Goal: Transaction & Acquisition: Purchase product/service

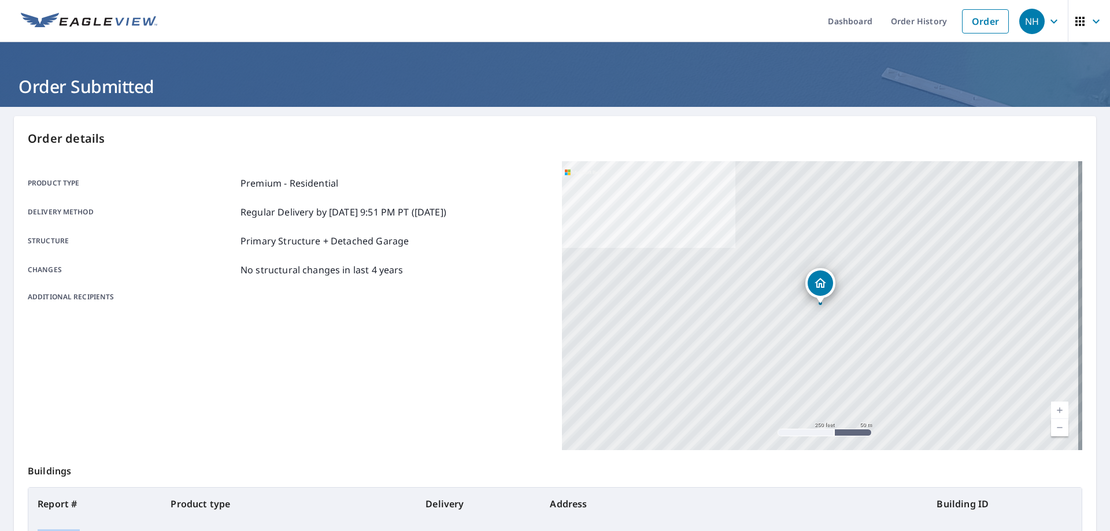
scroll to position [149, 0]
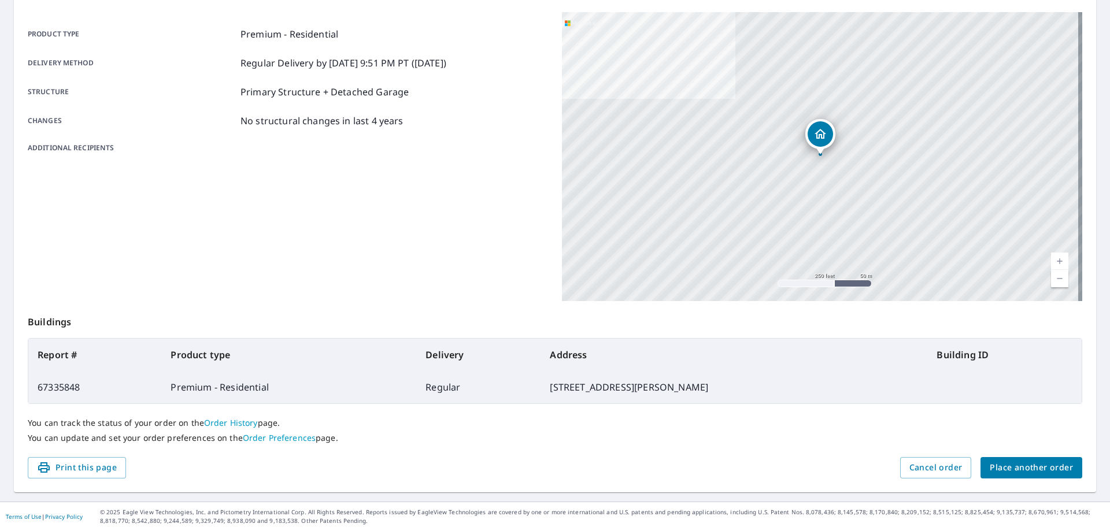
drag, startPoint x: 1093, startPoint y: 261, endPoint x: 1098, endPoint y: 254, distance: 9.0
click at [1098, 254] on main "Order details Product type Premium - Residential Delivery method Regular Delive…" at bounding box center [555, 230] width 1110 height 544
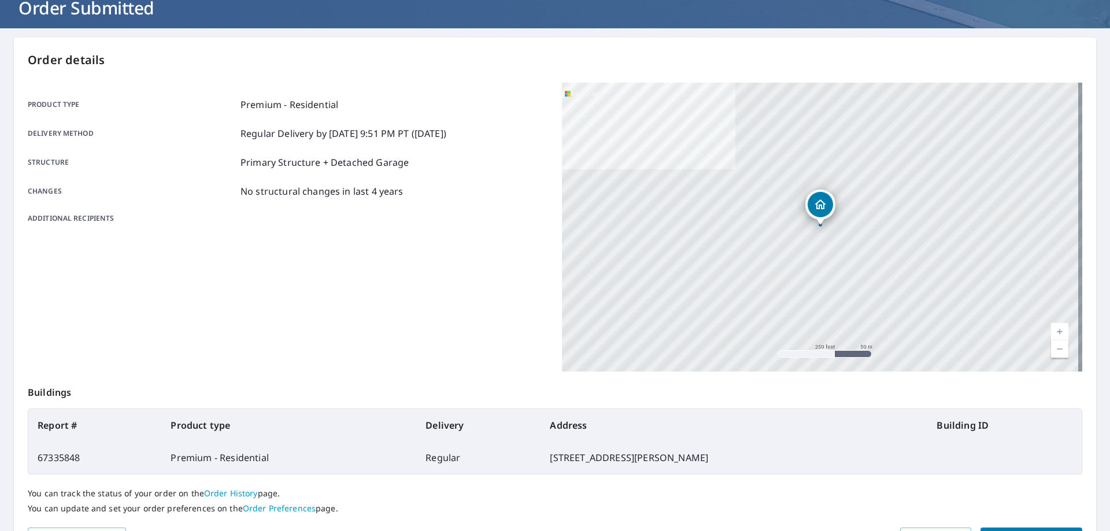
scroll to position [0, 0]
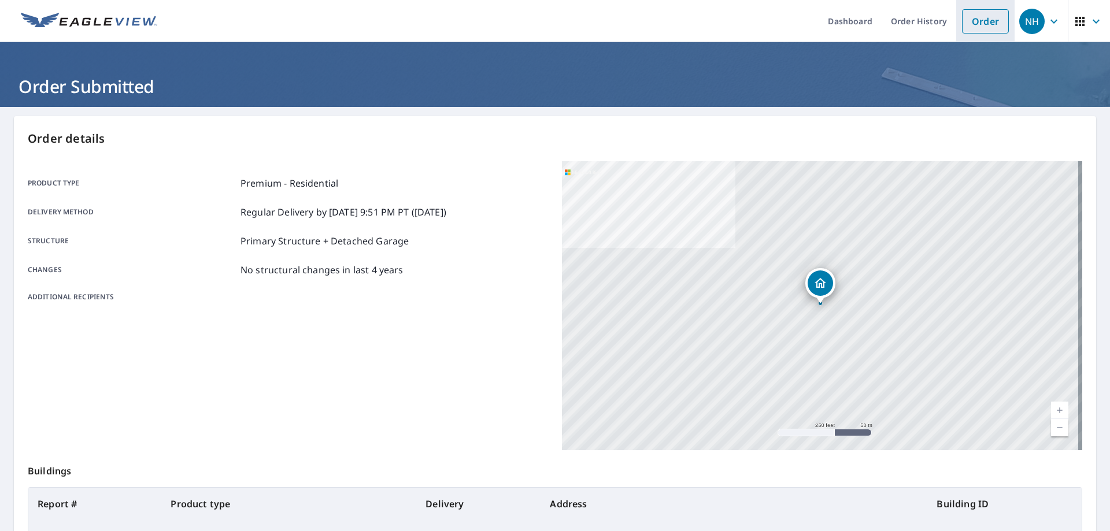
click at [969, 32] on link "Order" at bounding box center [985, 21] width 47 height 24
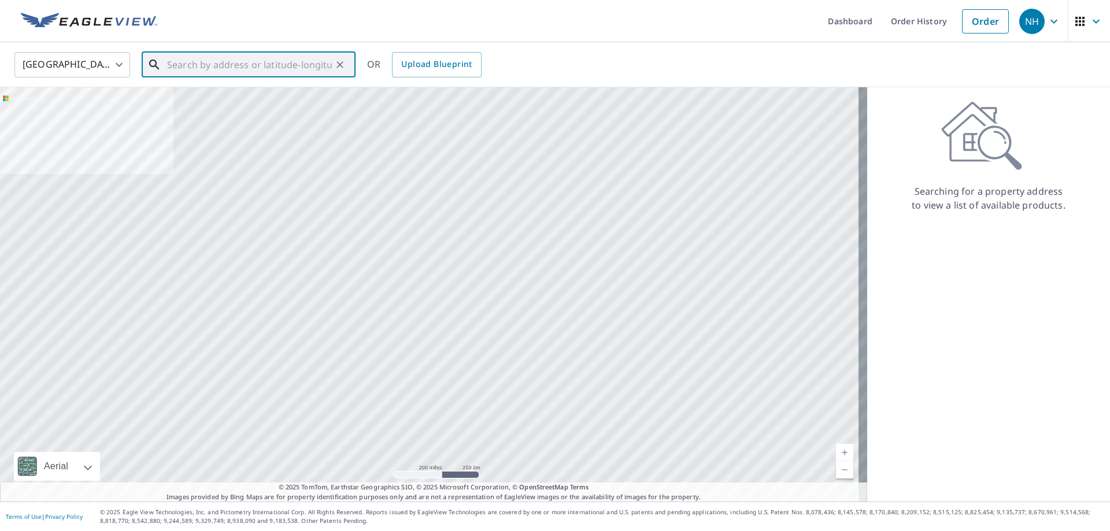
click at [191, 71] on input "text" at bounding box center [249, 65] width 165 height 32
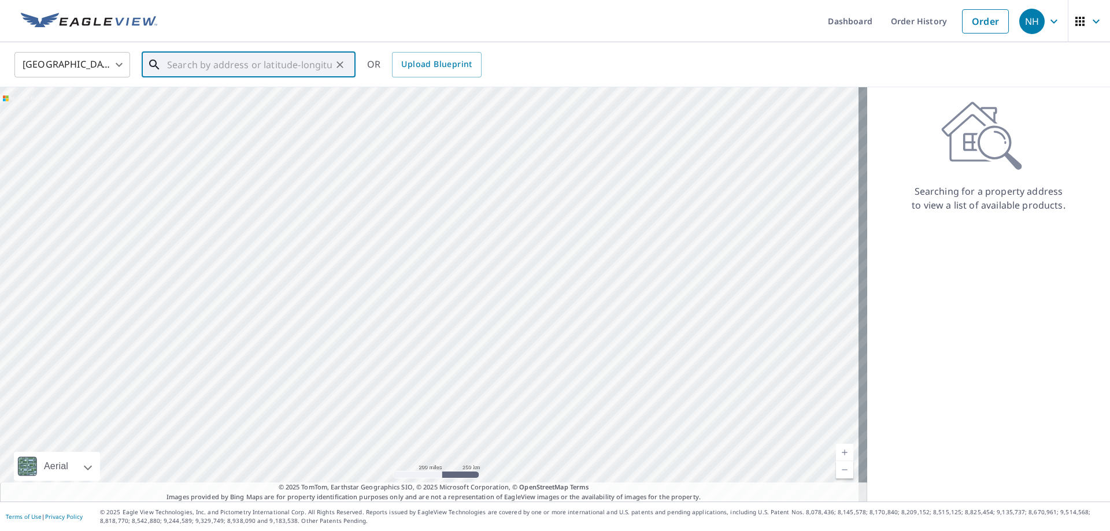
paste input "[STREET_ADDRESS]"
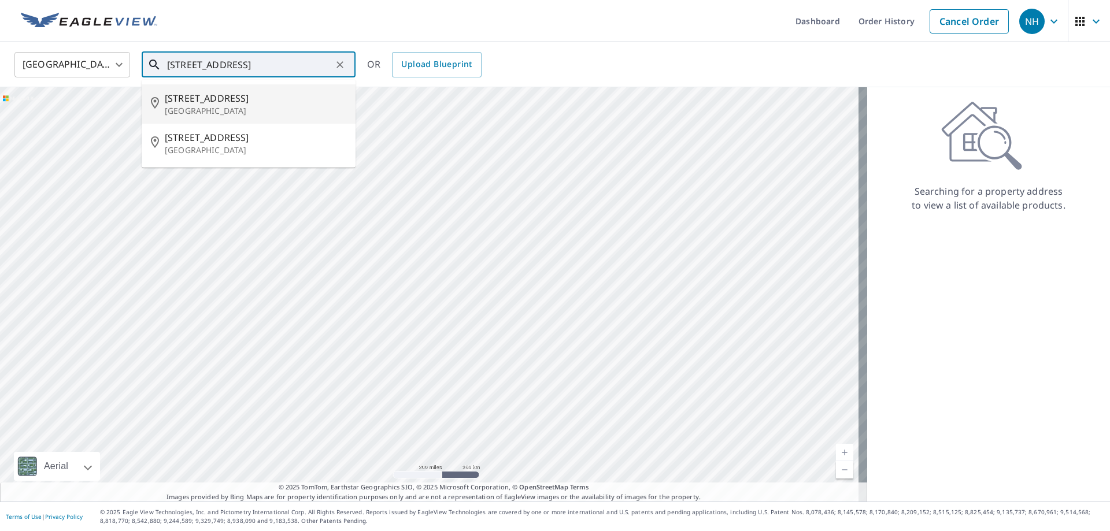
click at [219, 105] on p "[GEOGRAPHIC_DATA]" at bounding box center [256, 111] width 182 height 12
type input "[STREET_ADDRESS]"
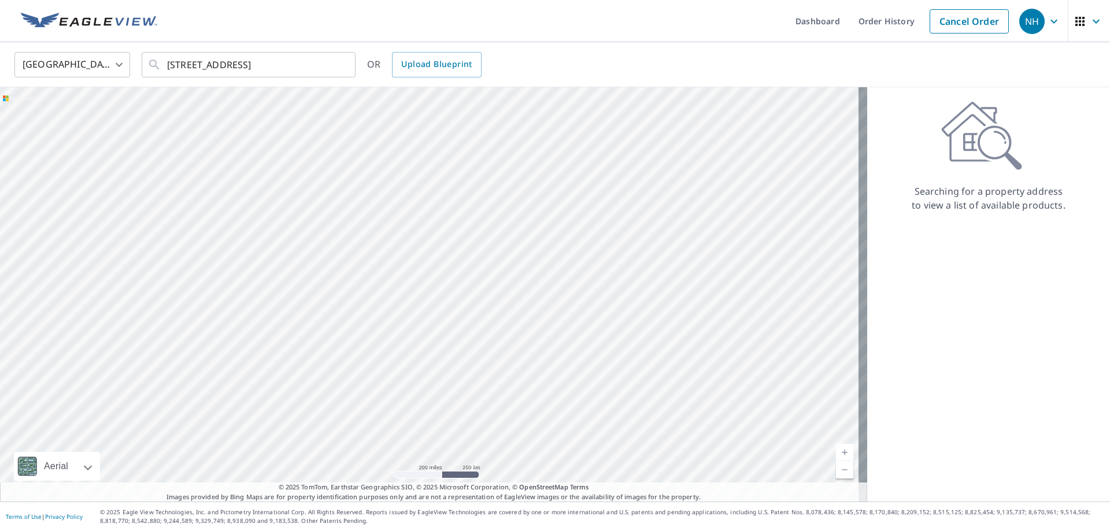
scroll to position [0, 0]
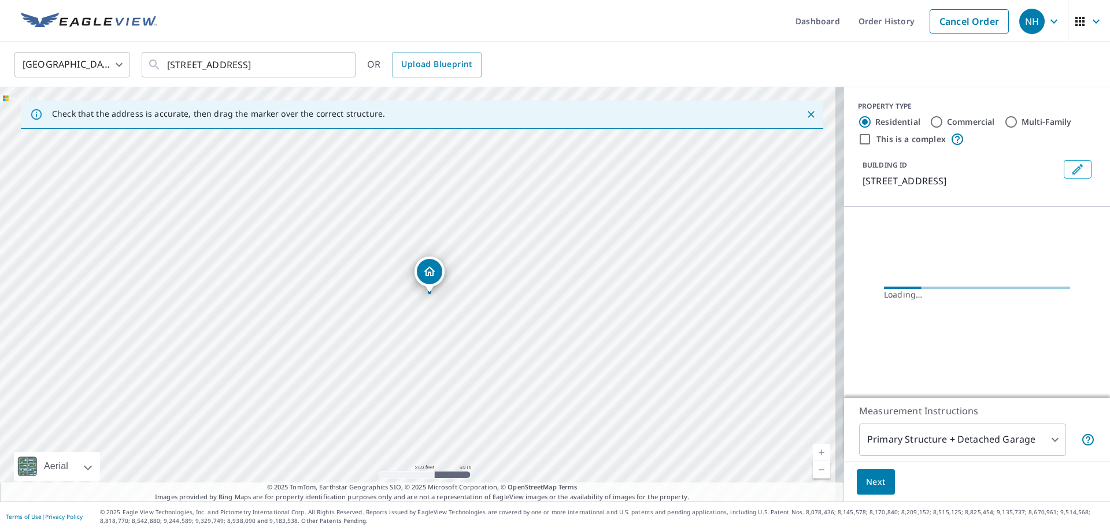
click at [872, 483] on span "Next" at bounding box center [876, 482] width 20 height 14
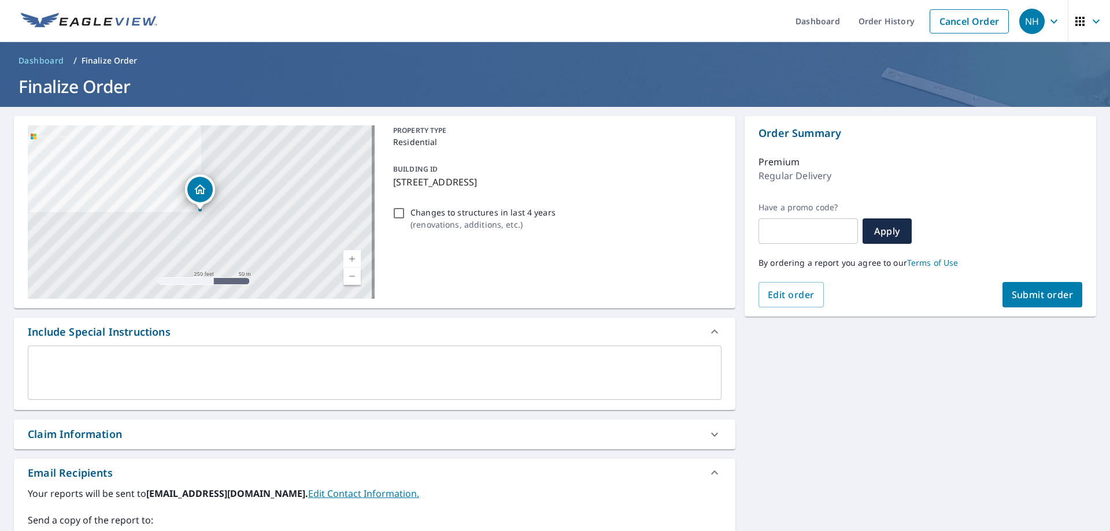
click at [1042, 294] on span "Submit order" at bounding box center [1043, 294] width 62 height 13
checkbox input "true"
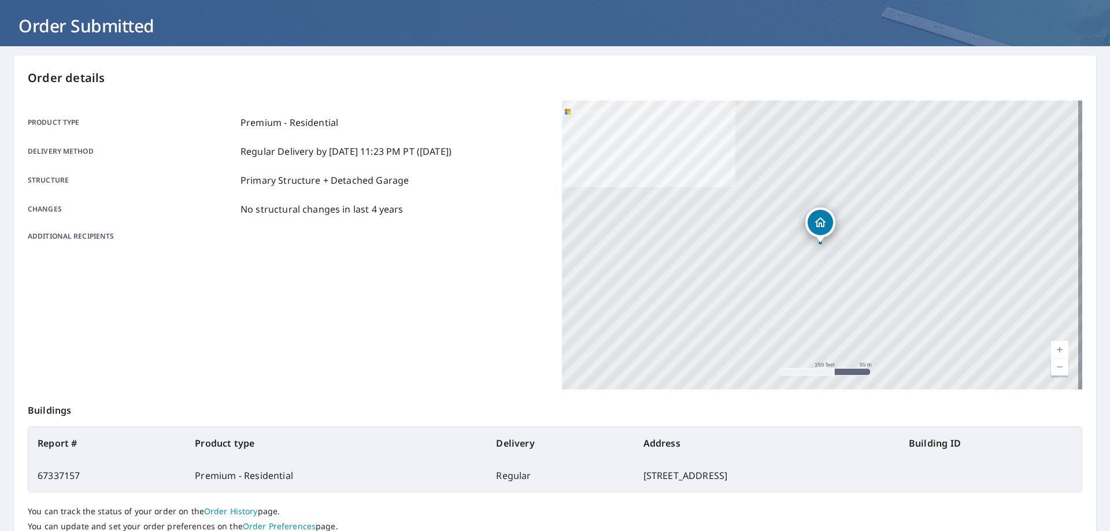
scroll to position [149, 0]
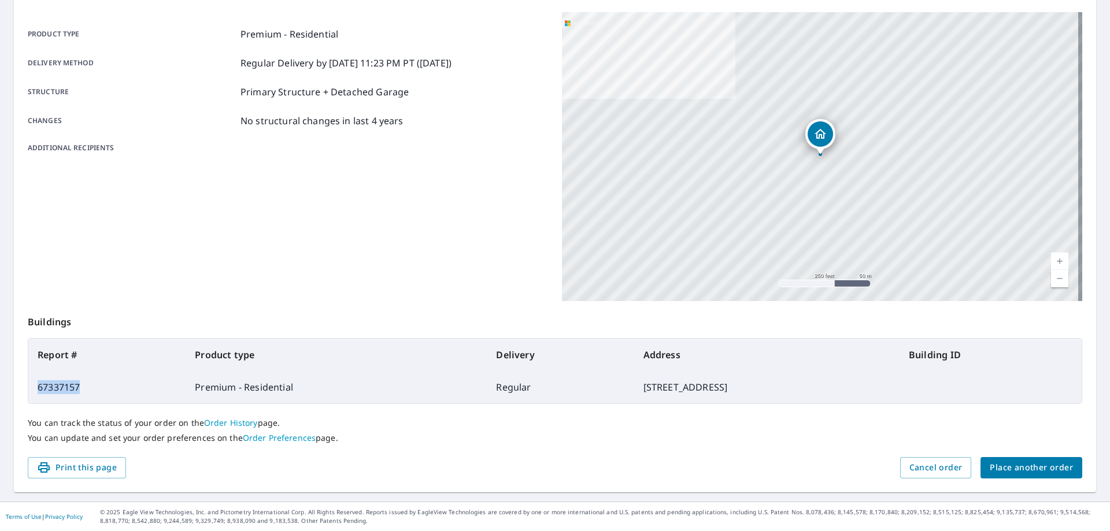
drag, startPoint x: 83, startPoint y: 385, endPoint x: 39, endPoint y: 388, distance: 43.5
click at [39, 388] on td "67337157" at bounding box center [106, 387] width 157 height 32
copy td "67337157"
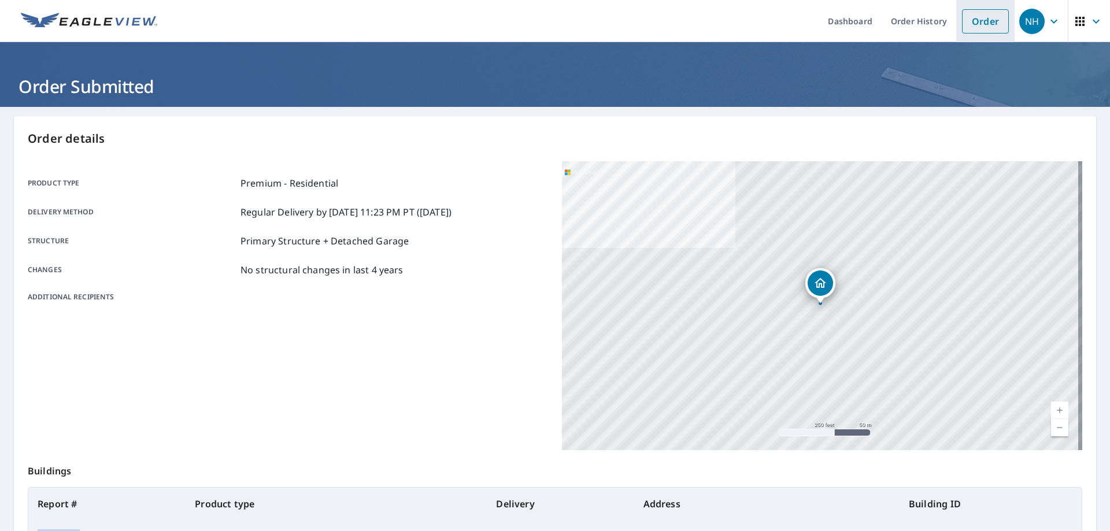
click at [976, 20] on link "Order" at bounding box center [985, 21] width 47 height 24
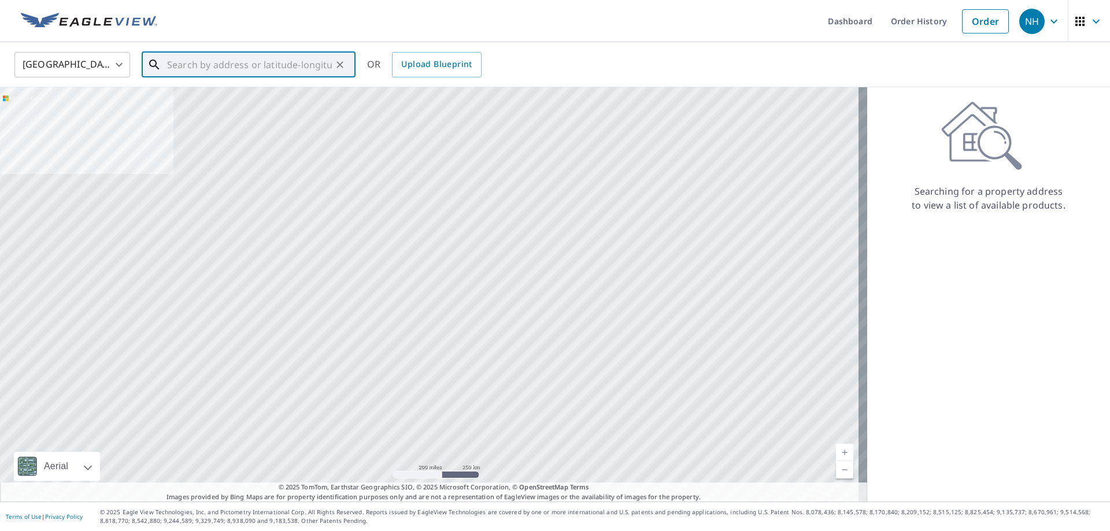
paste input "[STREET_ADDRESS]"
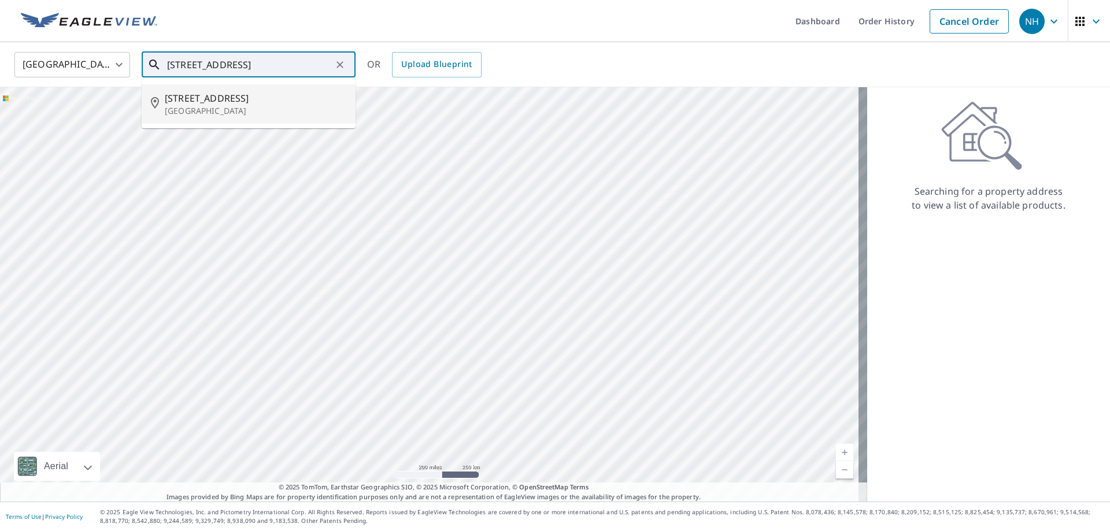
click at [246, 98] on span "[STREET_ADDRESS]" at bounding box center [256, 98] width 182 height 14
type input "[STREET_ADDRESS]"
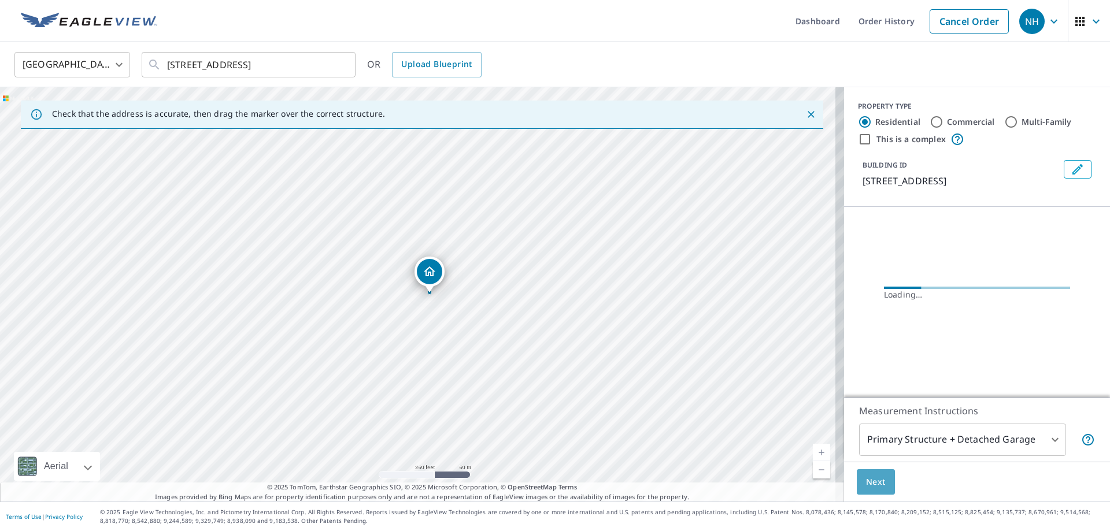
click at [882, 477] on button "Next" at bounding box center [876, 482] width 38 height 26
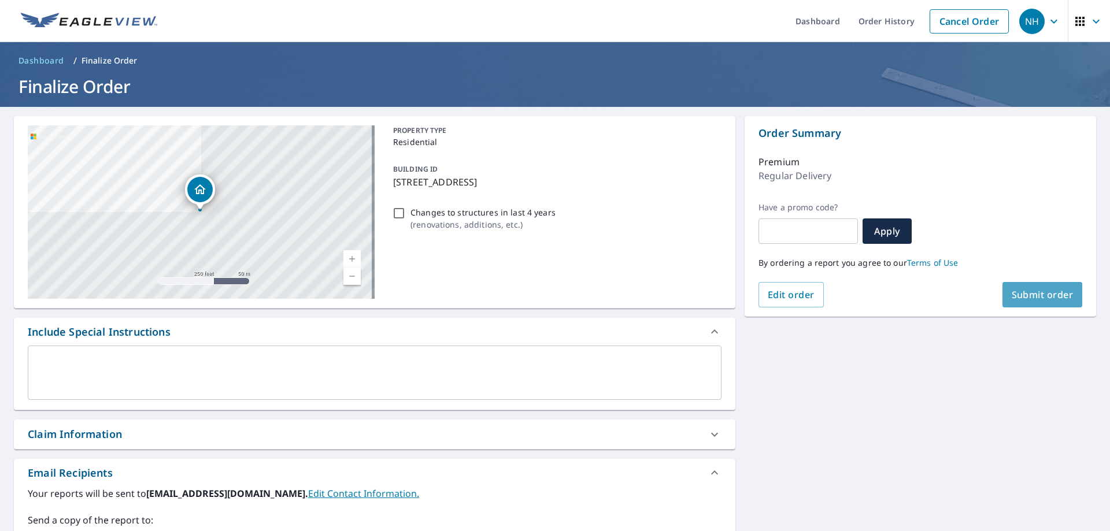
click at [1045, 291] on span "Submit order" at bounding box center [1043, 294] width 62 height 13
checkbox input "true"
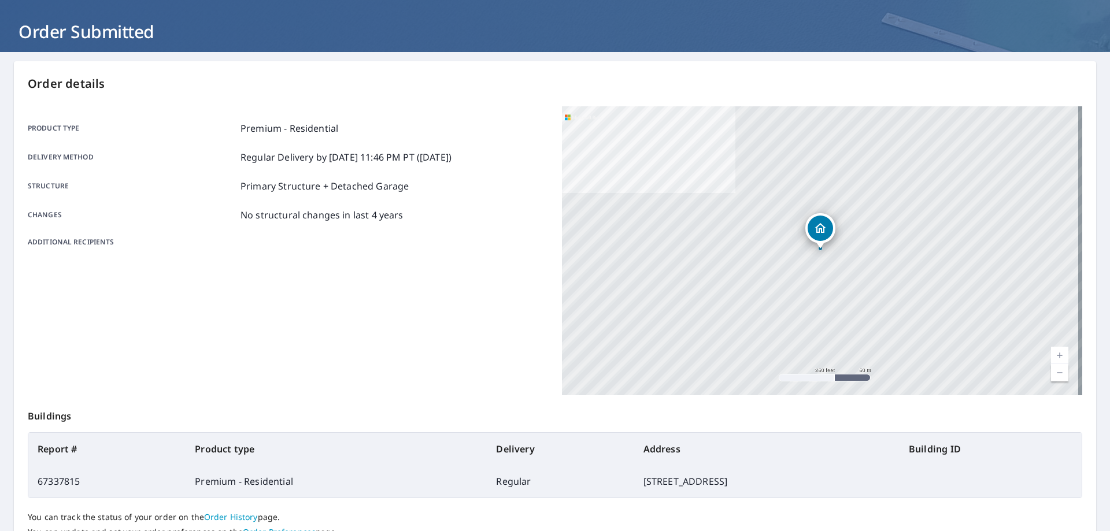
scroll to position [149, 0]
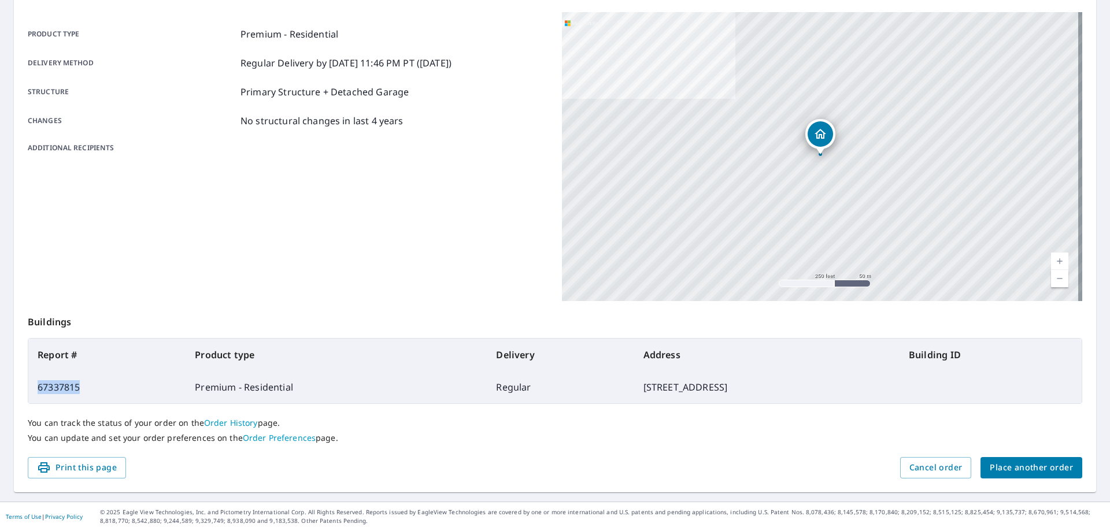
drag, startPoint x: 95, startPoint y: 386, endPoint x: 38, endPoint y: 388, distance: 57.9
click at [38, 388] on td "67337815" at bounding box center [106, 387] width 157 height 32
copy td "67337815"
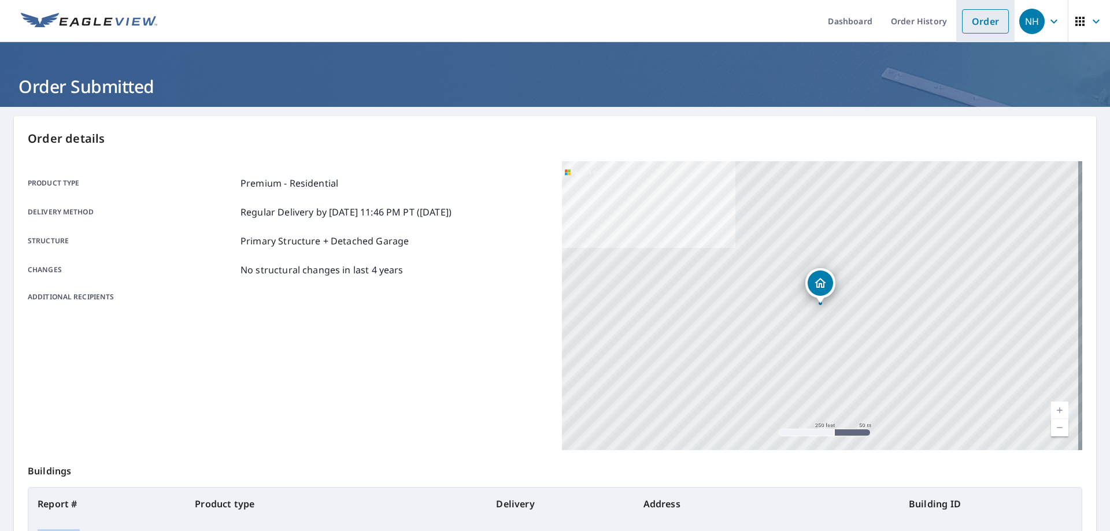
click at [979, 18] on link "Order" at bounding box center [985, 21] width 47 height 24
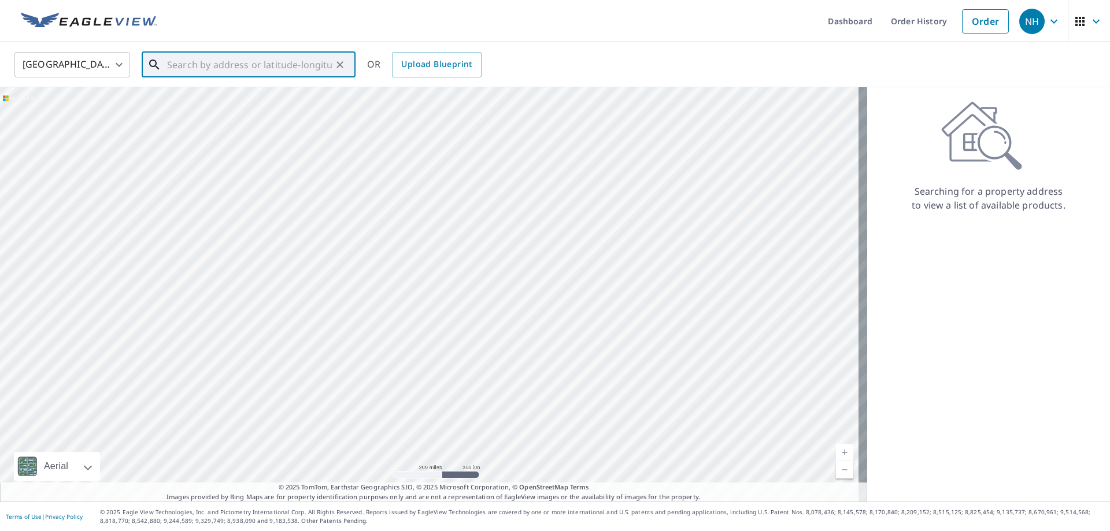
paste input "[STREET_ADDRESS][PERSON_NAME]"
click at [270, 109] on p "[PERSON_NAME], WA 98020" at bounding box center [256, 111] width 182 height 12
type input "[STREET_ADDRESS][PERSON_NAME]"
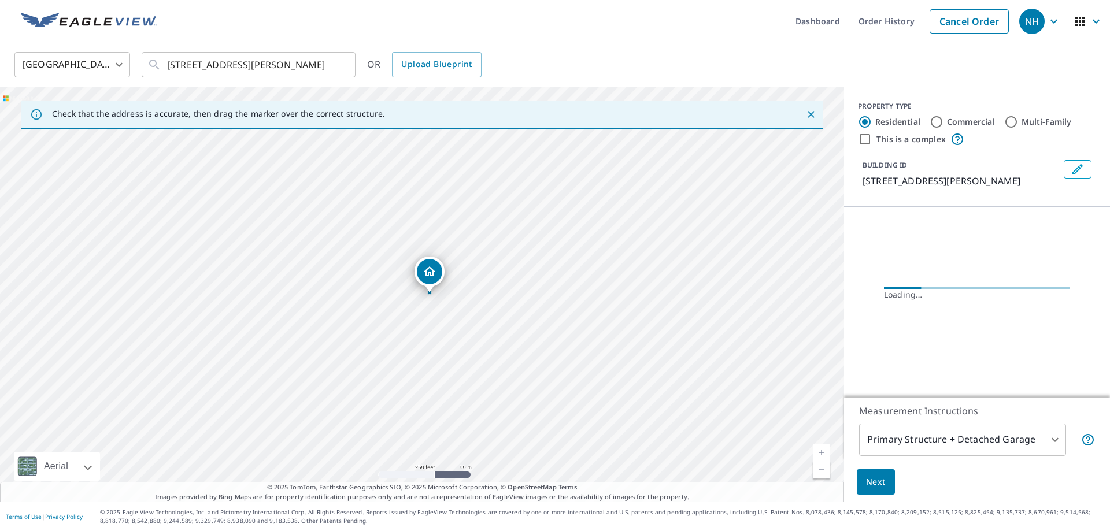
scroll to position [0, 0]
click at [875, 484] on span "Next" at bounding box center [876, 482] width 20 height 14
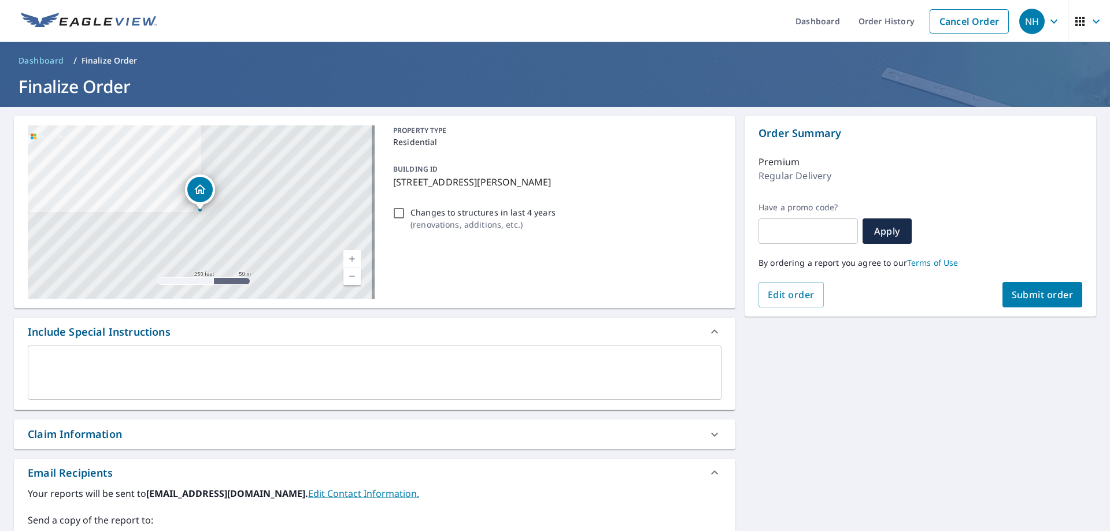
click at [1028, 290] on span "Submit order" at bounding box center [1043, 294] width 62 height 13
checkbox input "true"
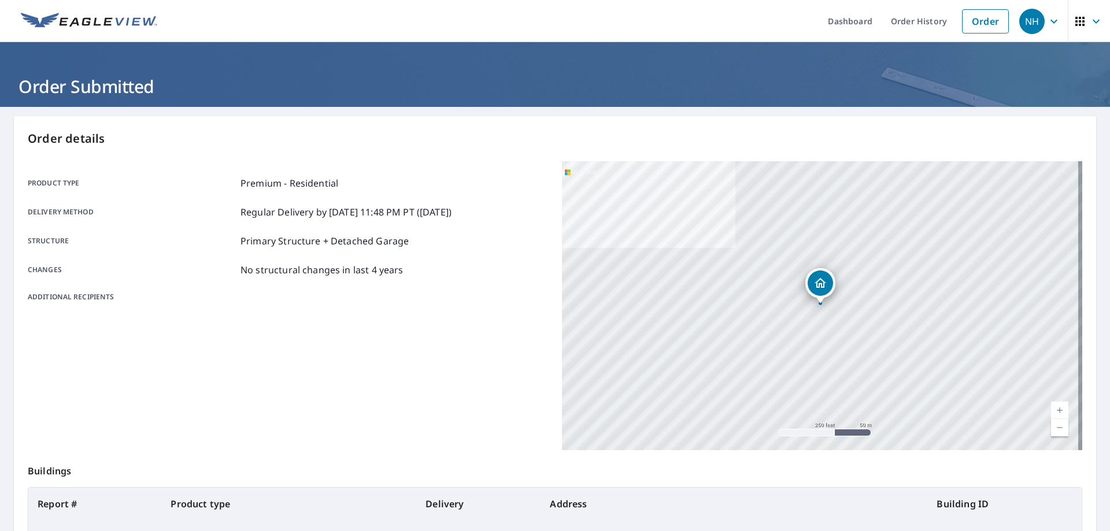
scroll to position [149, 0]
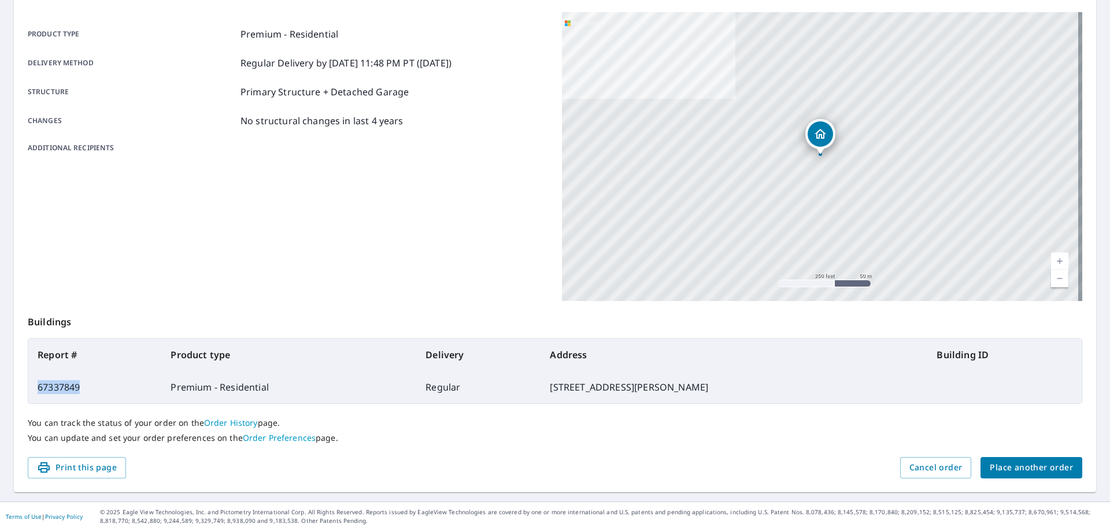
drag, startPoint x: 83, startPoint y: 388, endPoint x: 38, endPoint y: 384, distance: 45.2
click at [38, 384] on td "67337849" at bounding box center [94, 387] width 133 height 32
copy td "67337849"
